Goal: Information Seeking & Learning: Learn about a topic

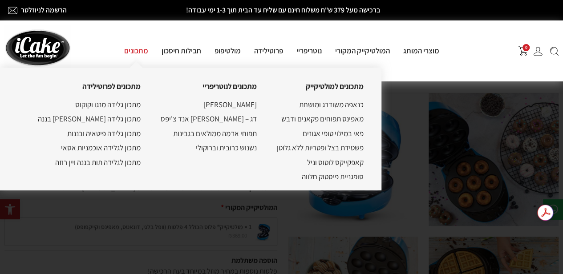
click at [140, 50] on link "מתכונים" at bounding box center [135, 51] width 37 height 10
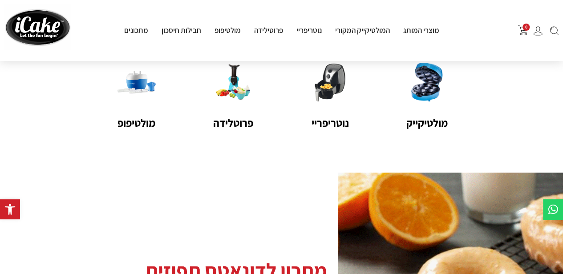
scroll to position [115, 0]
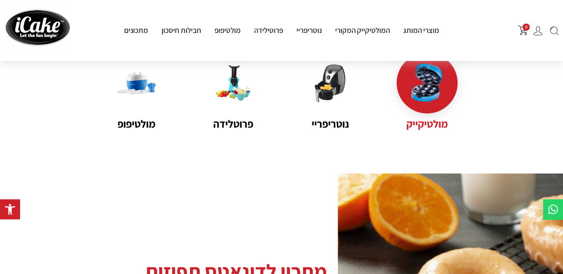
click at [442, 93] on img at bounding box center [426, 83] width 39 height 39
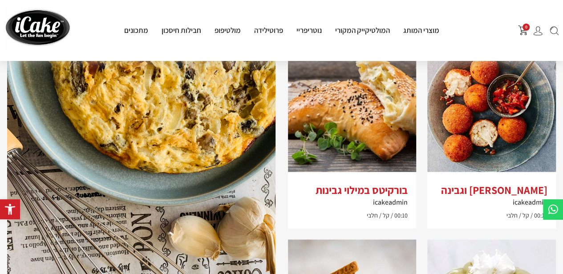
scroll to position [747, 0]
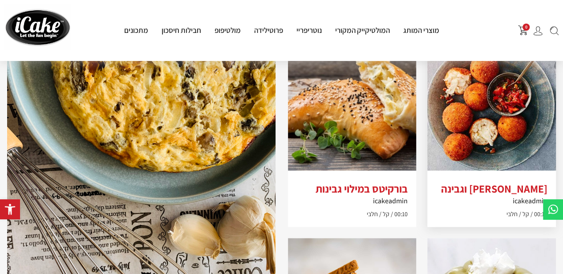
click at [512, 170] on link "ארנצ'יני- כדורי אורז וגבינה icakeadmin 00:17 קל חלבי" at bounding box center [491, 134] width 129 height 185
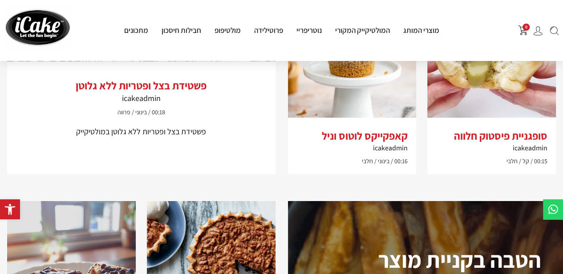
scroll to position [993, 0]
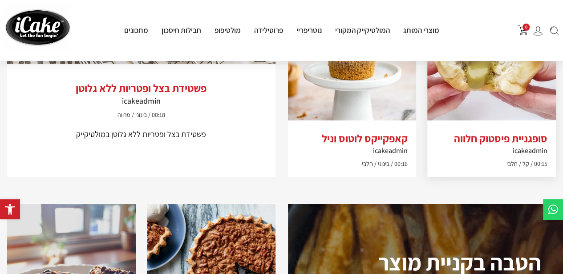
click at [530, 112] on img at bounding box center [491, 56] width 129 height 129
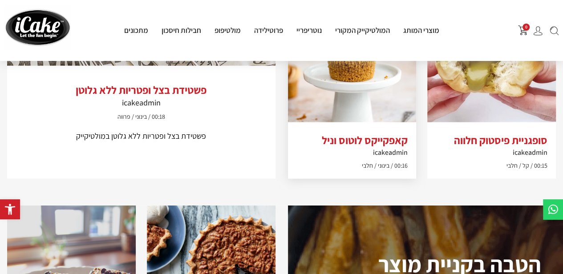
click at [361, 102] on img at bounding box center [352, 58] width 129 height 129
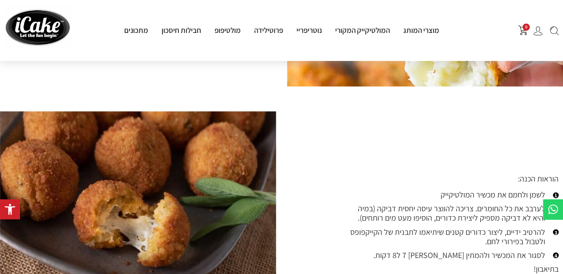
scroll to position [673, 0]
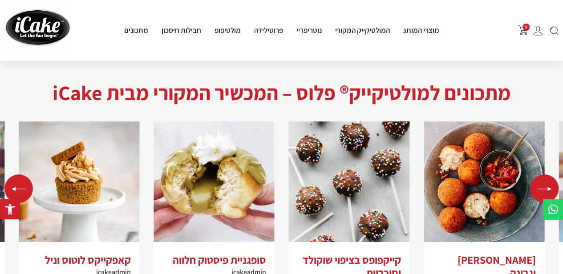
scroll to position [1657, 0]
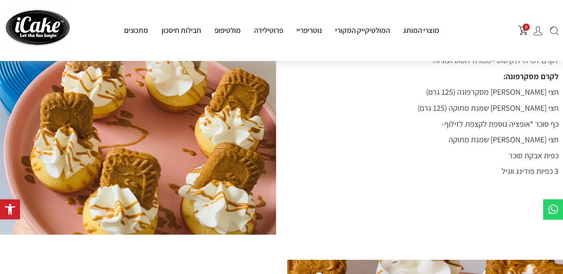
scroll to position [817, 0]
